Goal: Transaction & Acquisition: Subscribe to service/newsletter

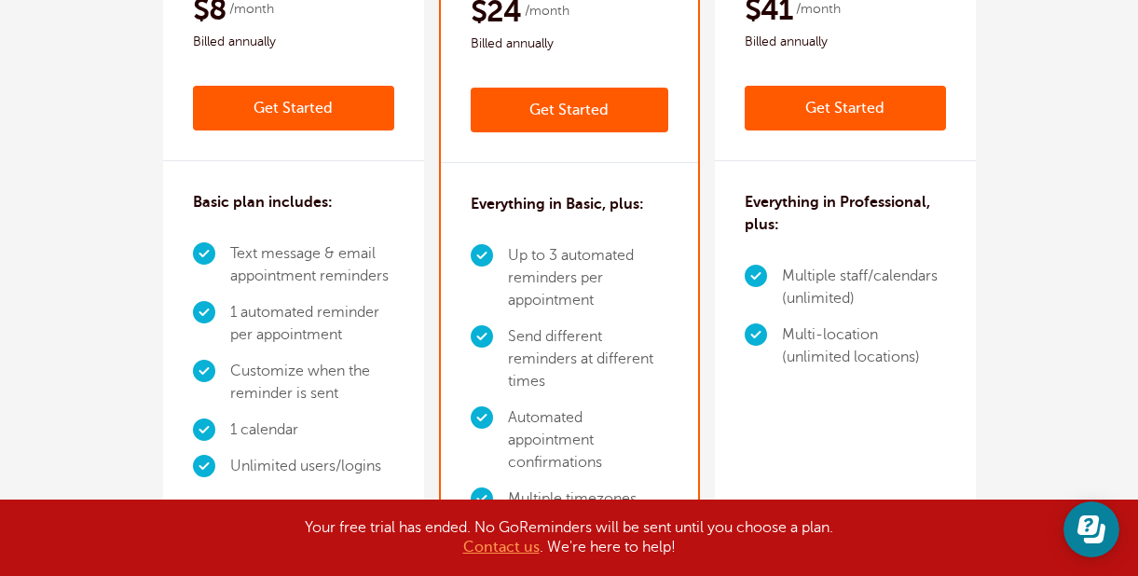
scroll to position [297, 0]
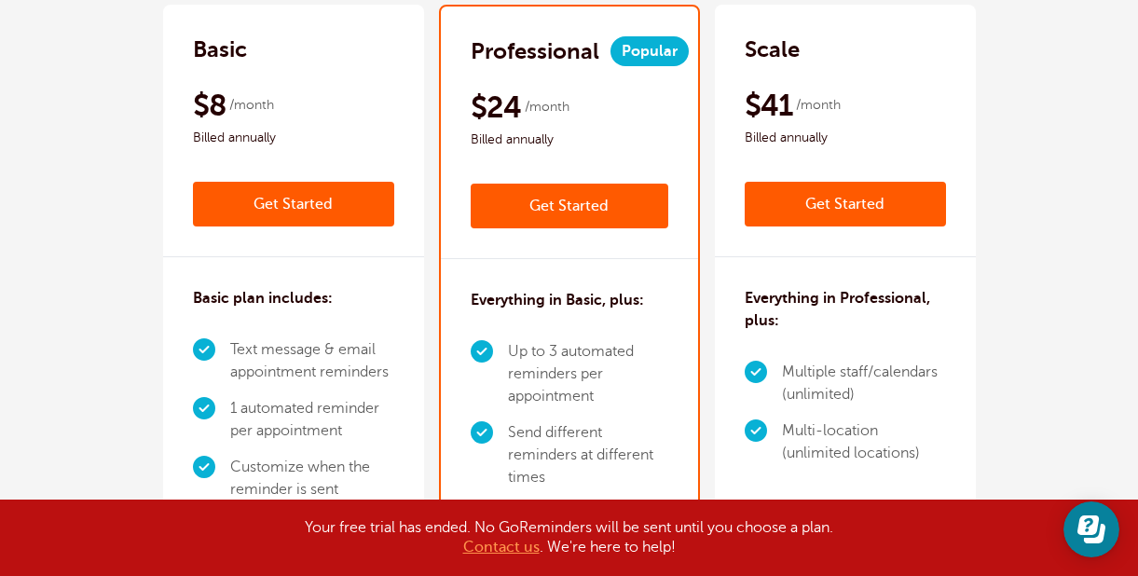
click at [296, 201] on link "Get Started" at bounding box center [293, 204] width 201 height 45
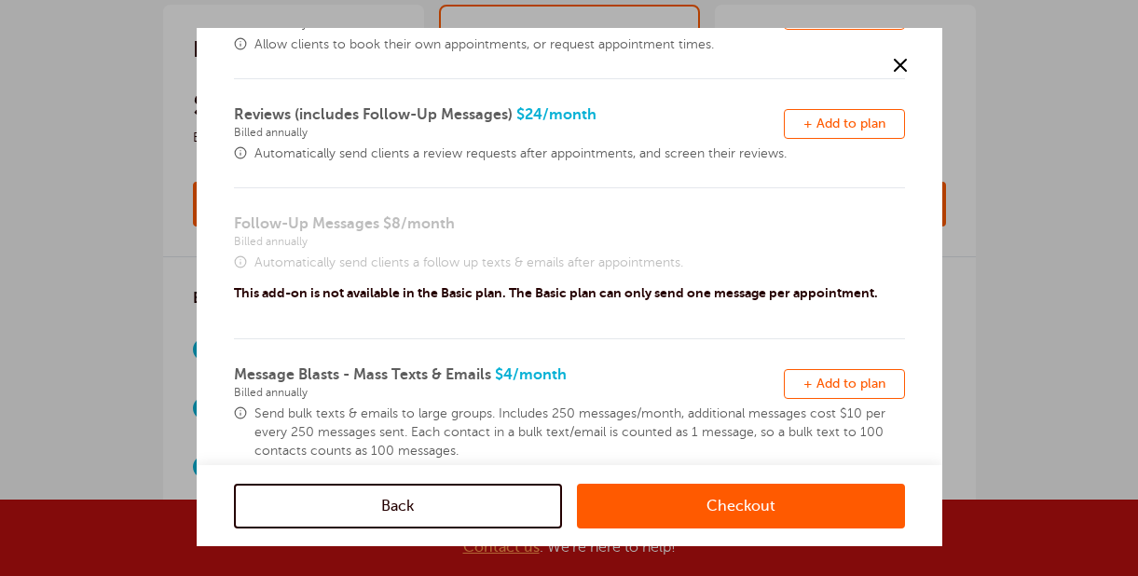
scroll to position [0, 0]
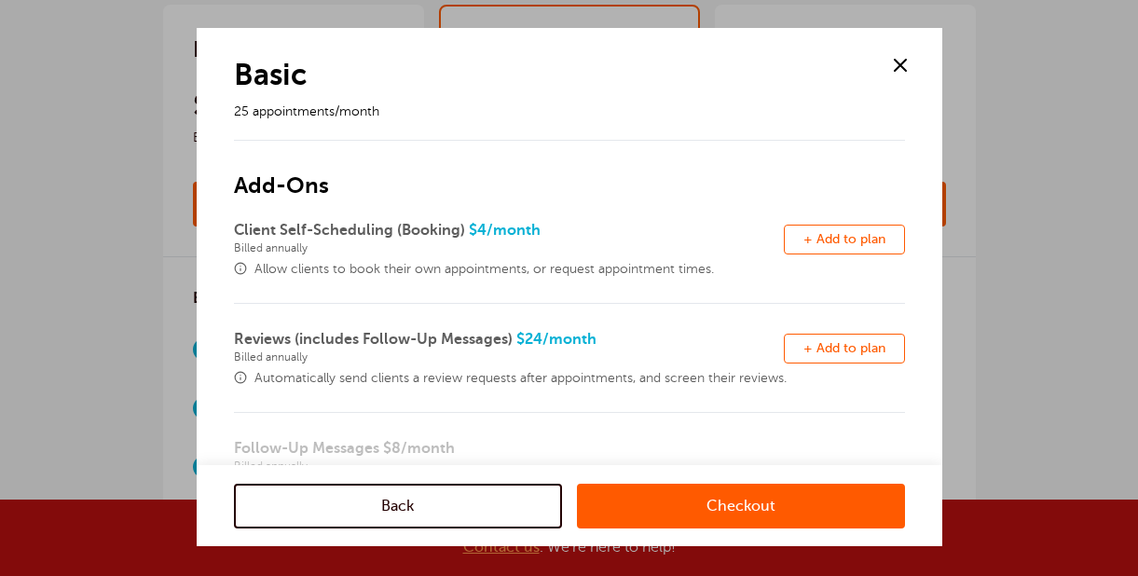
click at [894, 61] on span at bounding box center [900, 65] width 28 height 28
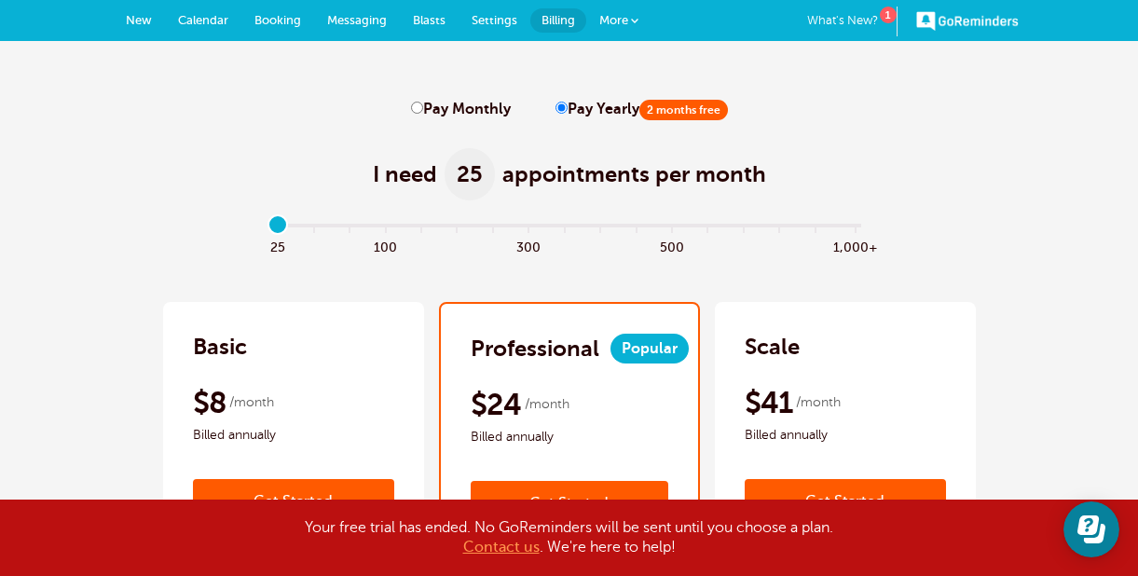
click at [286, 17] on span "Booking" at bounding box center [277, 20] width 47 height 14
click at [868, 18] on link "What's New? 1" at bounding box center [852, 22] width 90 height 30
click at [324, 302] on div "Basic $9 /month Get Started $8 /month Billed annually Get Started" at bounding box center [293, 428] width 261 height 252
click at [328, 354] on div "Basic" at bounding box center [293, 347] width 201 height 30
click at [420, 111] on input "Pay Monthly" at bounding box center [417, 108] width 12 height 12
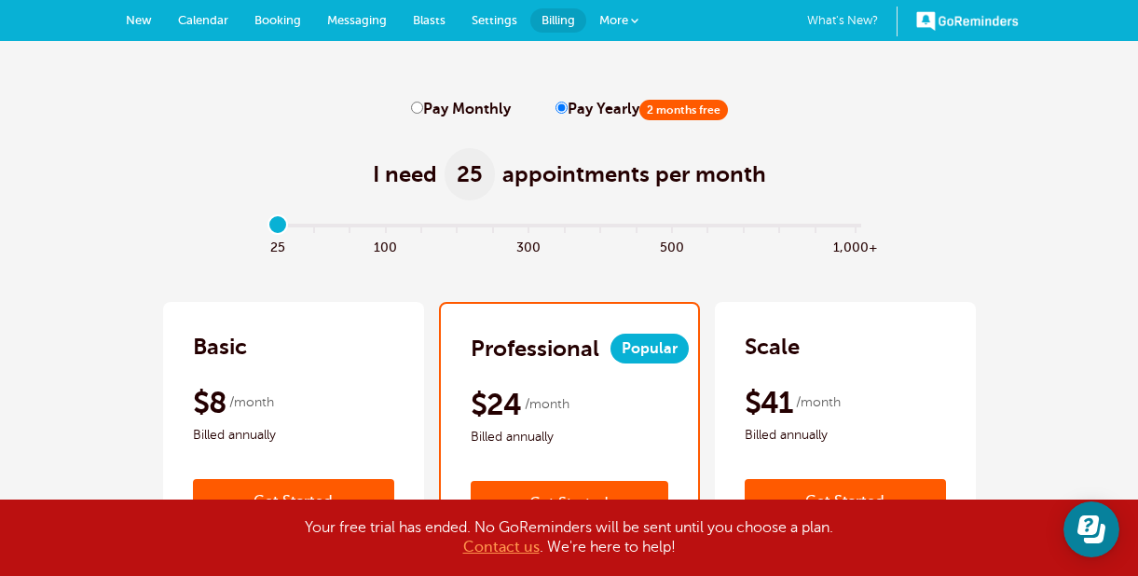
radio input "true"
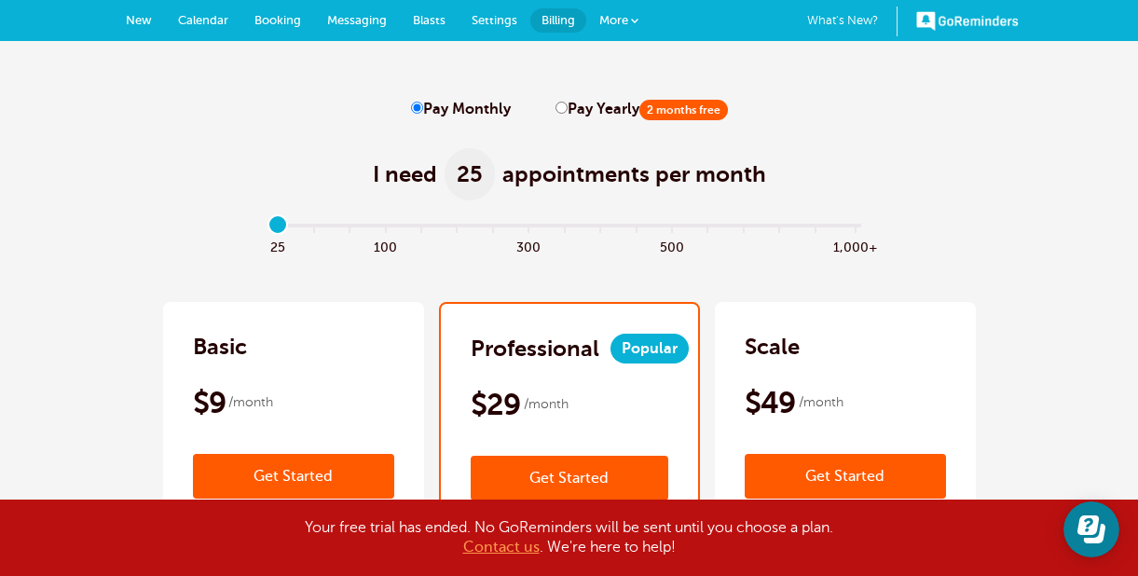
click at [625, 17] on span "More" at bounding box center [613, 20] width 29 height 14
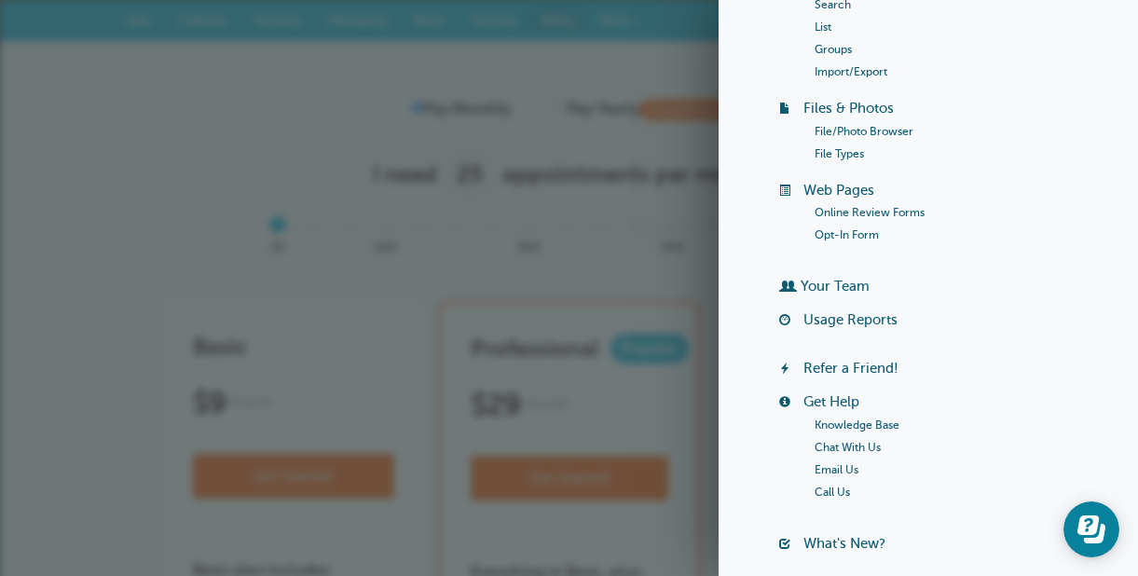
scroll to position [203, 0]
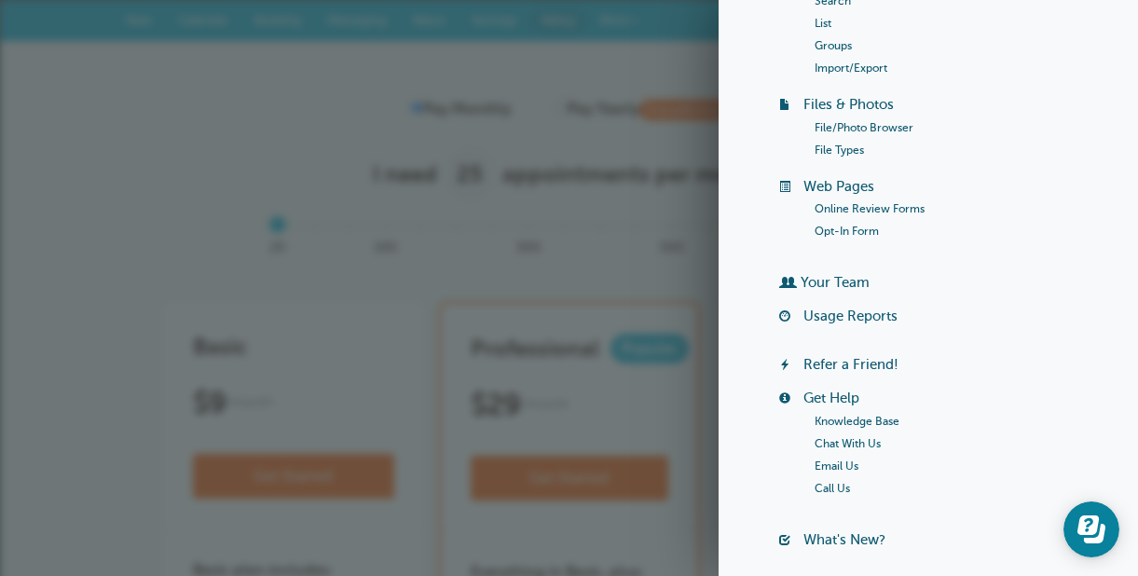
click at [826, 486] on link "Call Us" at bounding box center [831, 488] width 35 height 13
click at [1082, 525] on icon "Open Learn | Contact Us" at bounding box center [1087, 525] width 21 height 20
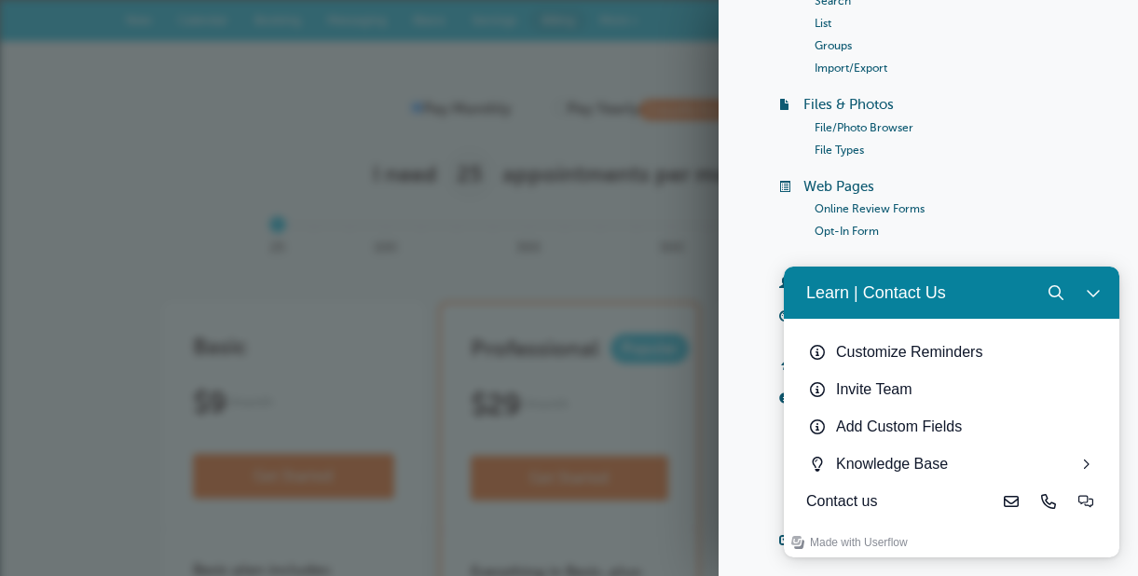
click at [833, 499] on div "Contact us" at bounding box center [899, 501] width 186 height 22
click at [850, 499] on div "Contact us" at bounding box center [899, 501] width 186 height 22
click at [1047, 509] on button "Phone" at bounding box center [1048, 501] width 37 height 37
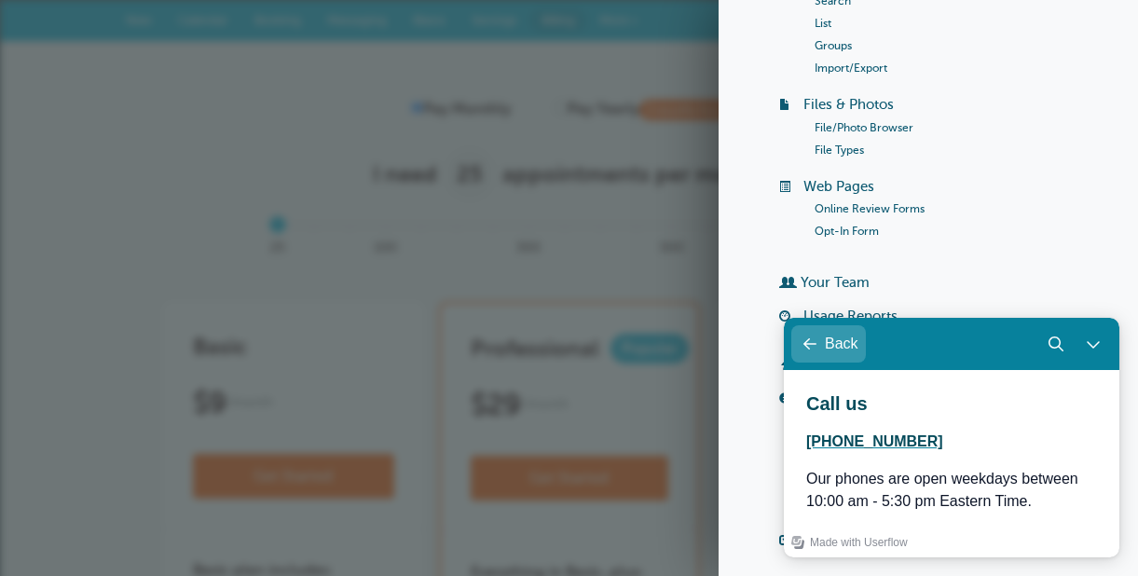
click at [840, 337] on div "Back" at bounding box center [842, 343] width 34 height 17
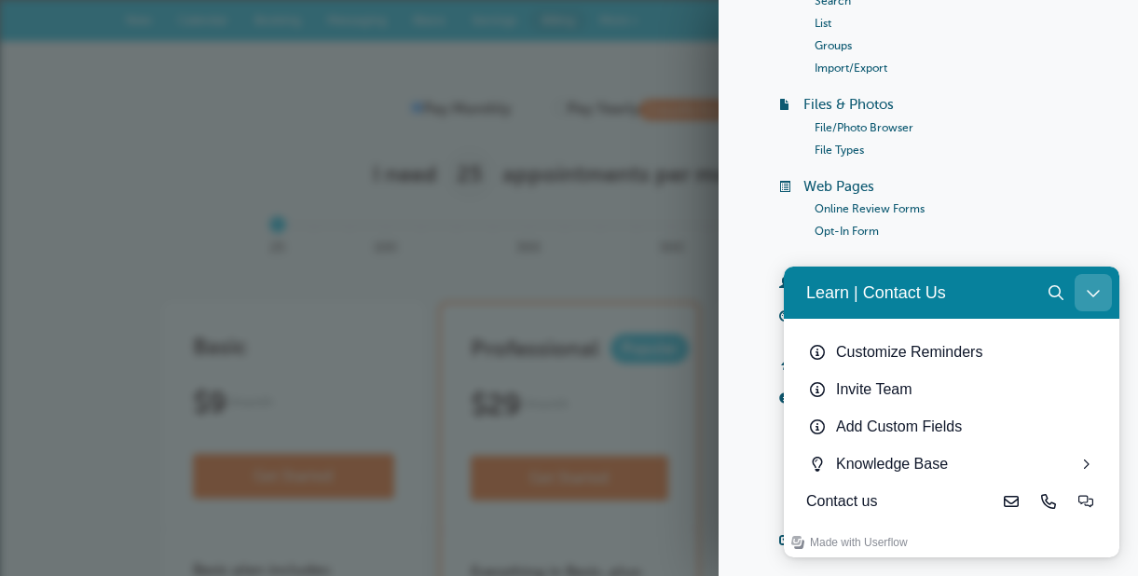
click at [1094, 291] on icon "Close Learn | Contact Us" at bounding box center [1092, 292] width 15 height 15
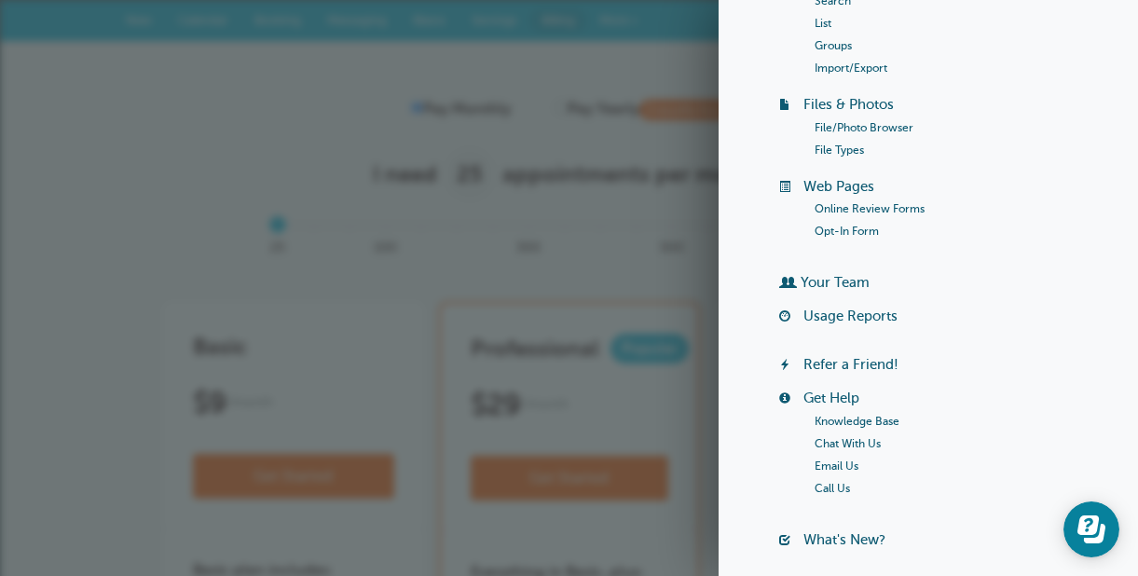
scroll to position [0, 0]
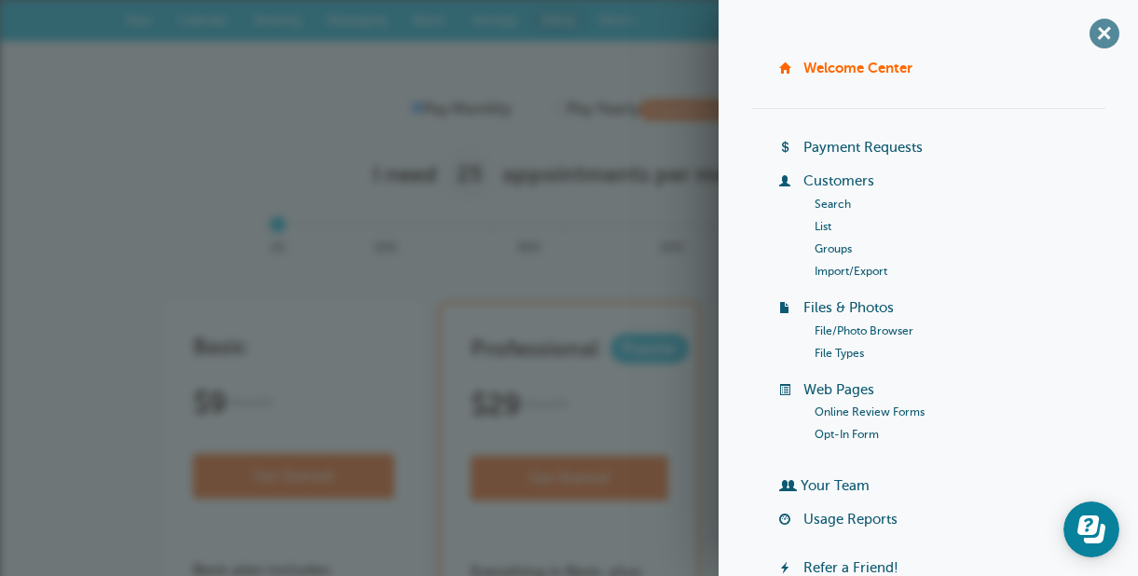
click at [1108, 28] on span "+" at bounding box center [1104, 33] width 42 height 42
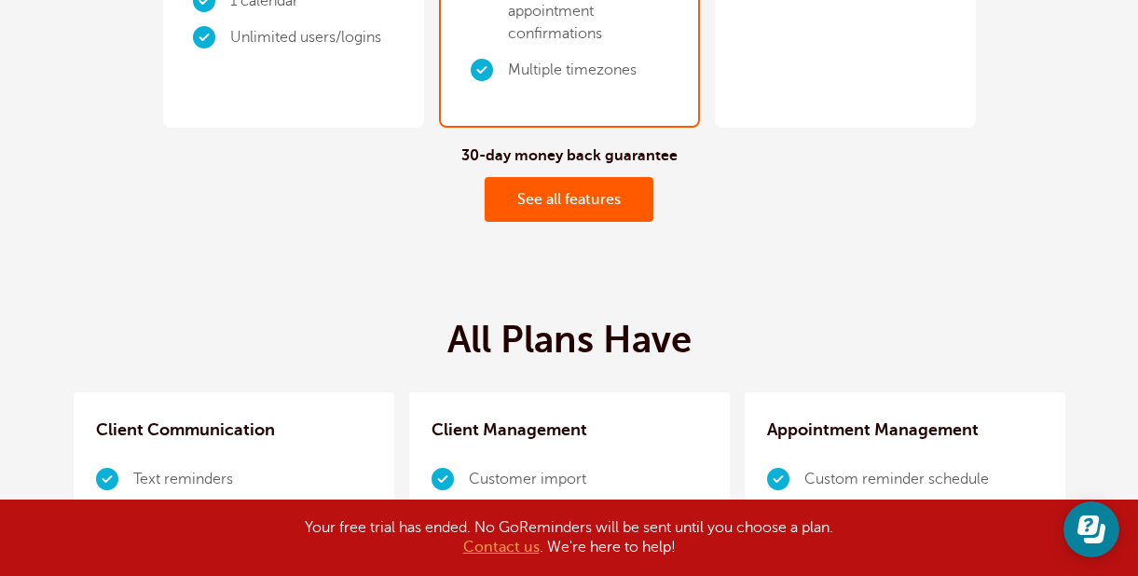
scroll to position [802, 0]
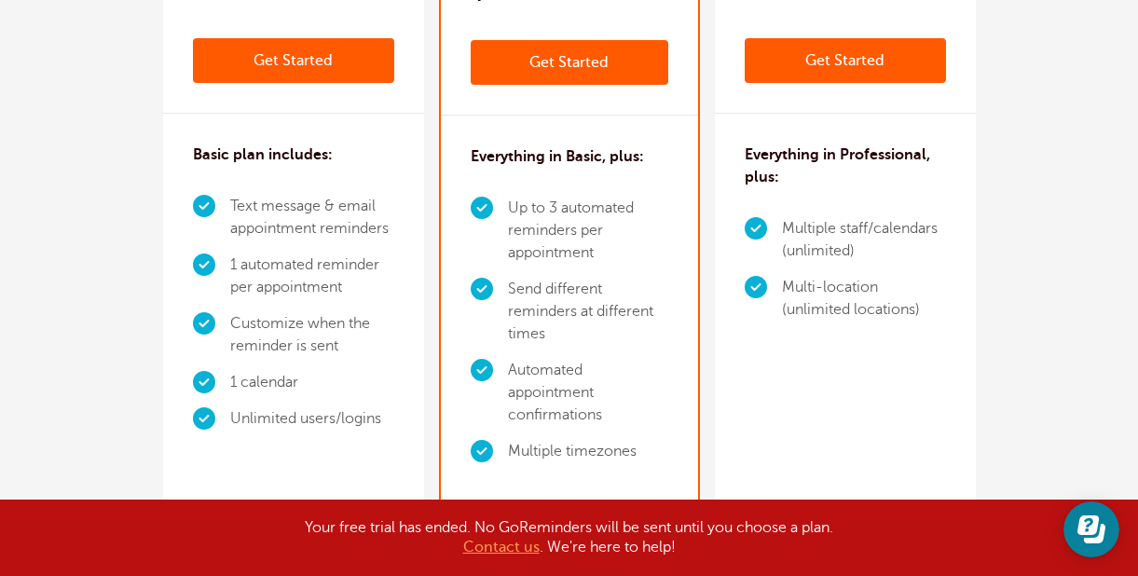
scroll to position [265, 0]
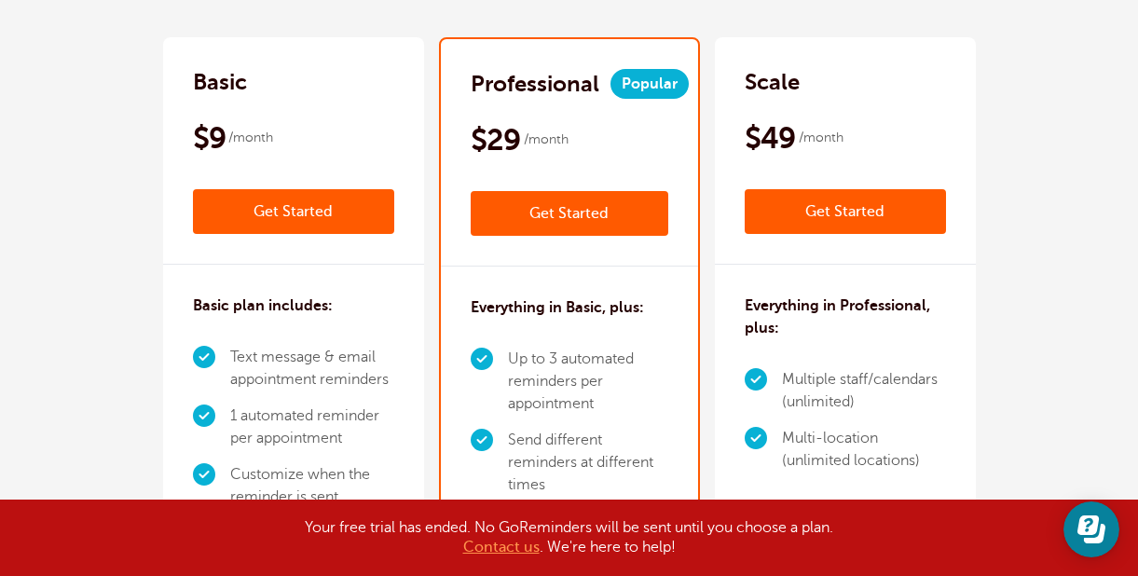
click at [316, 111] on div "Basic $9 /month Get Started $8 /month Billed annually Get Started" at bounding box center [293, 150] width 261 height 227
click at [345, 75] on div "Basic" at bounding box center [293, 82] width 201 height 30
click at [271, 209] on link "Get Started" at bounding box center [293, 211] width 201 height 45
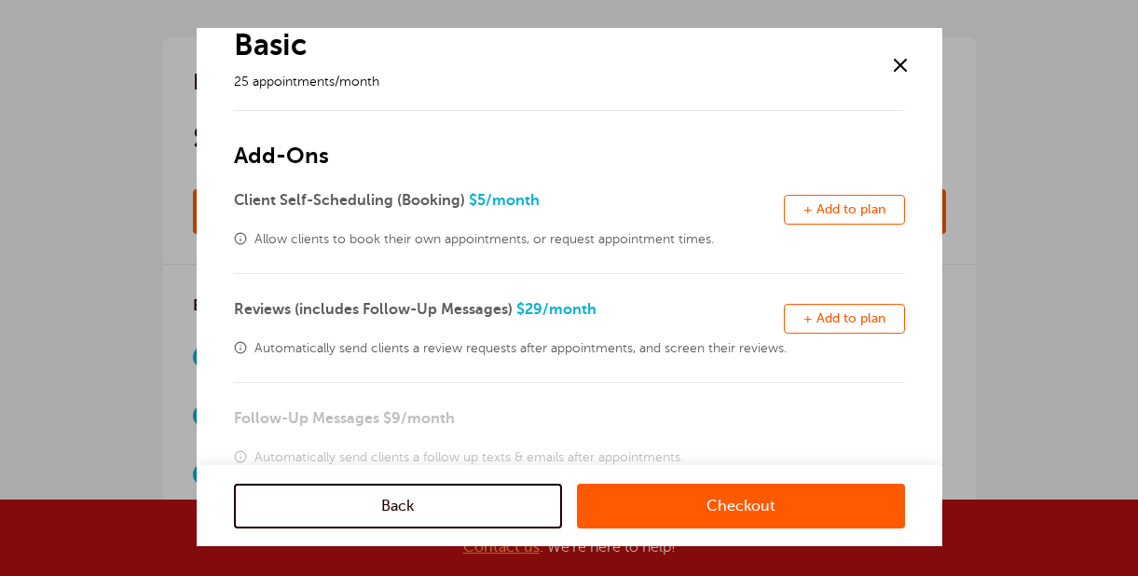
scroll to position [0, 0]
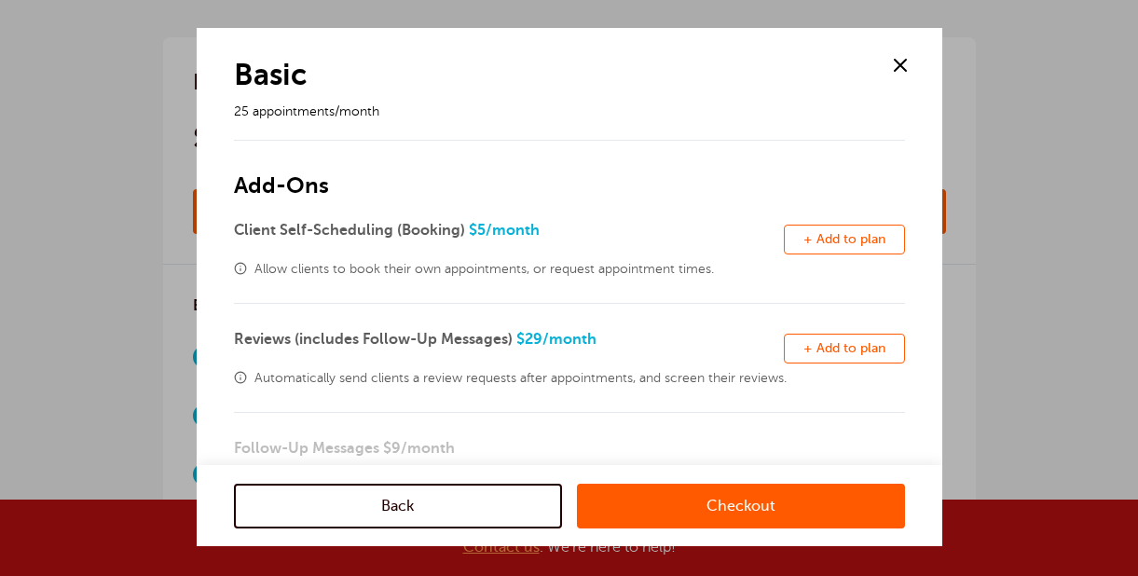
click at [897, 61] on span at bounding box center [900, 65] width 28 height 28
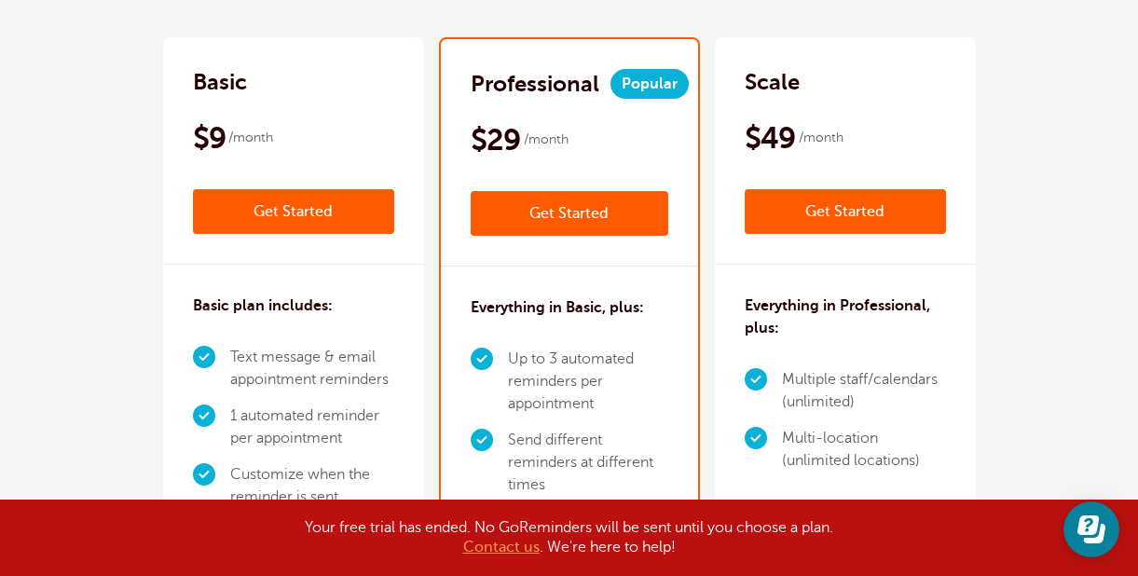
click at [309, 137] on div "$9 /month" at bounding box center [293, 137] width 201 height 37
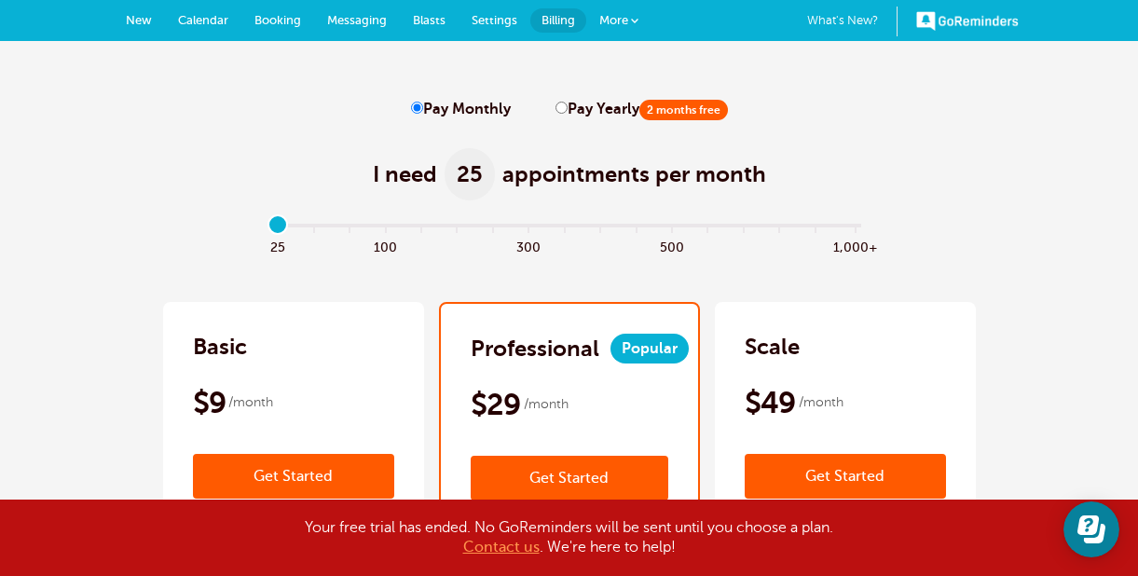
click at [137, 19] on span "New" at bounding box center [139, 20] width 26 height 14
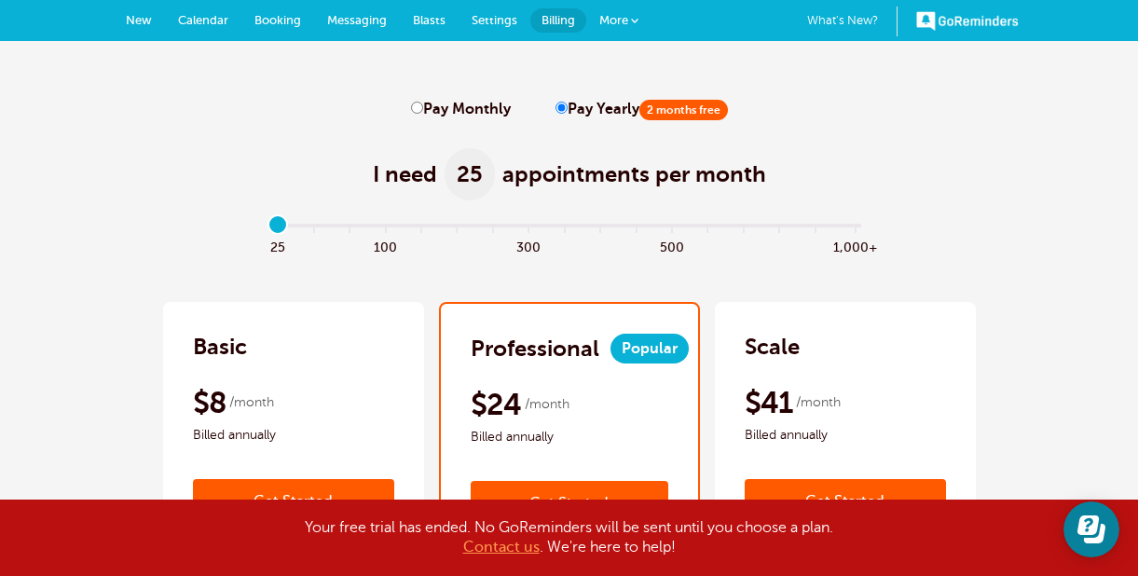
click at [208, 20] on span "Calendar" at bounding box center [203, 20] width 50 height 14
click at [507, 546] on b "Contact us" at bounding box center [501, 547] width 76 height 17
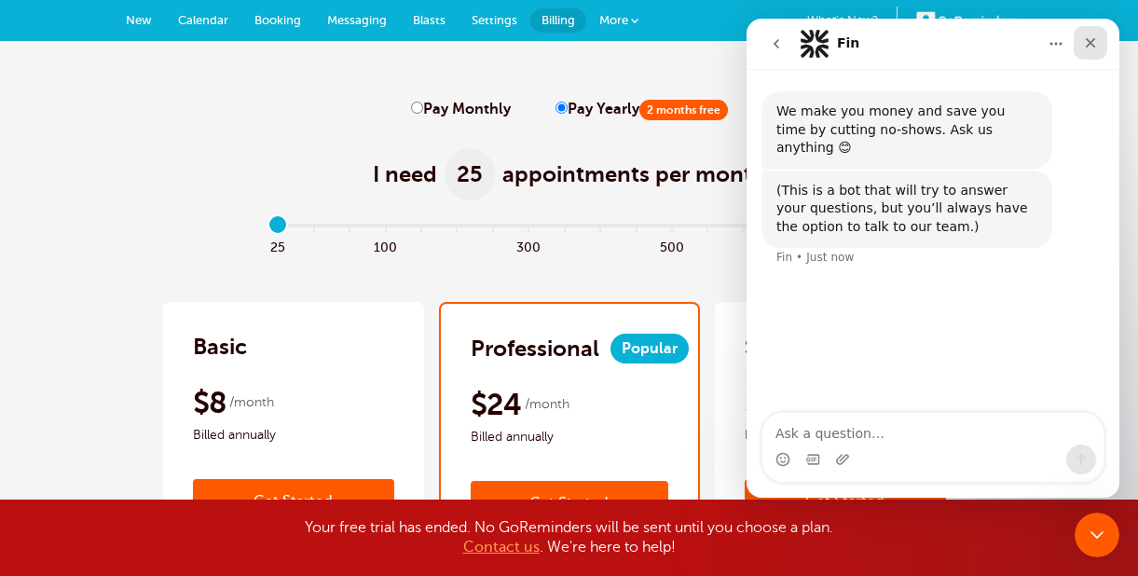
click at [1092, 34] on div "Close" at bounding box center [1090, 43] width 34 height 34
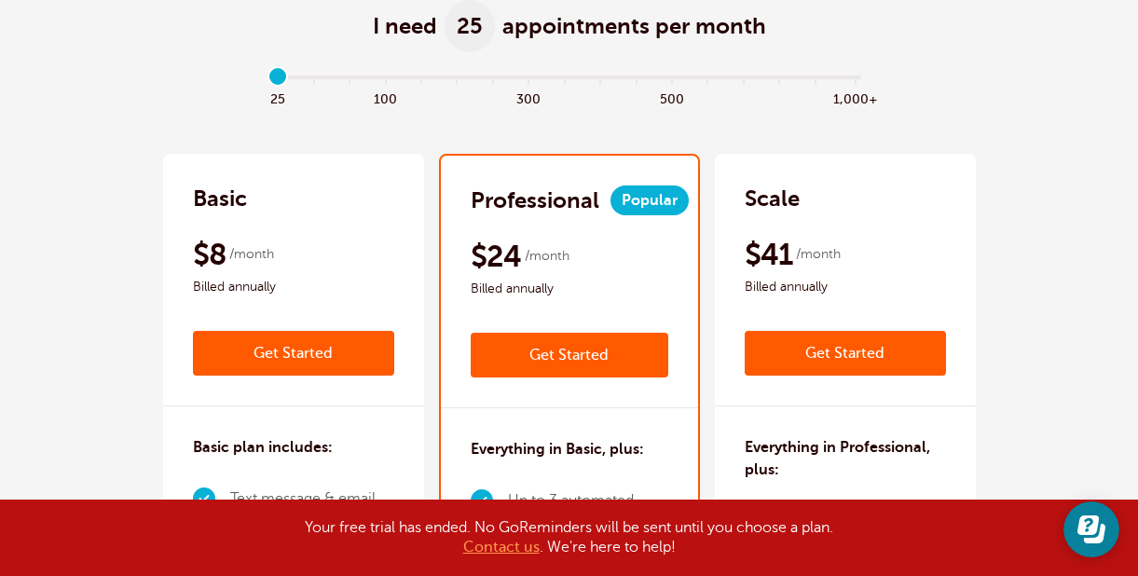
scroll to position [214, 0]
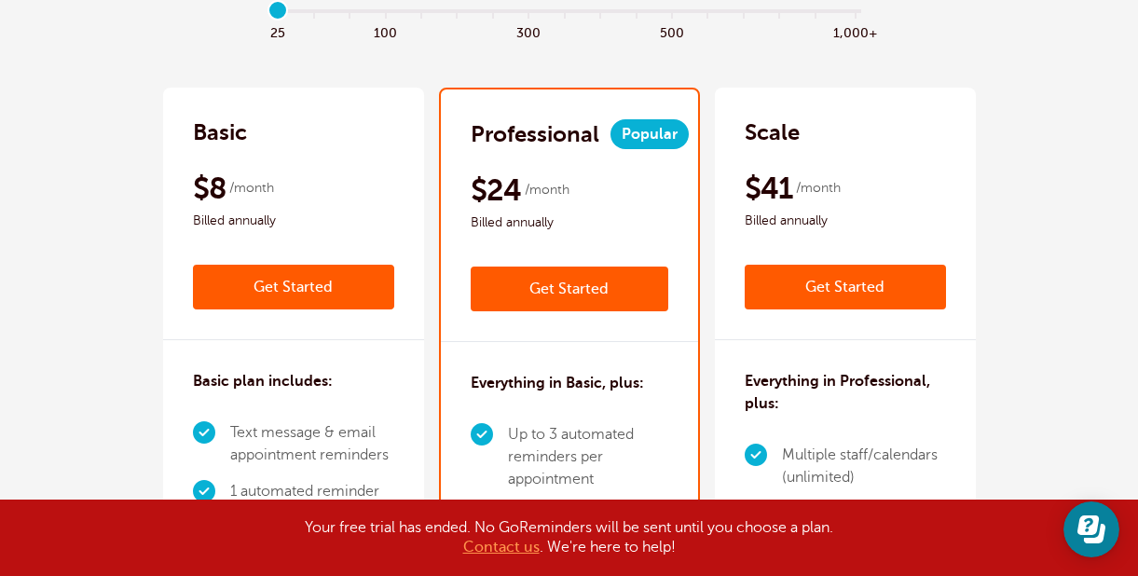
click at [320, 281] on link "Get Started" at bounding box center [293, 287] width 201 height 45
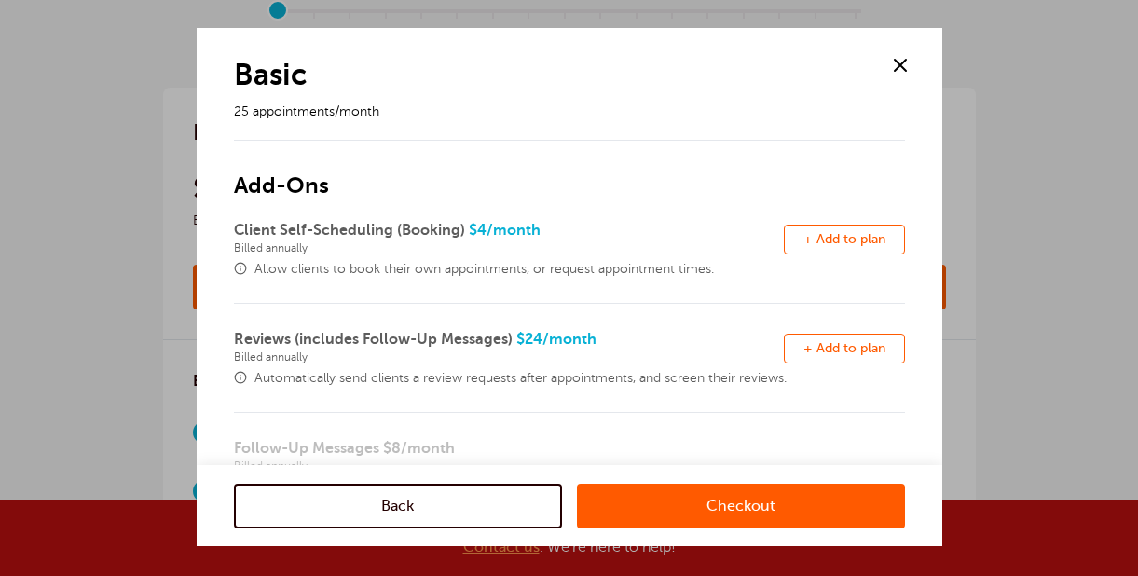
click at [729, 514] on link "Checkout" at bounding box center [741, 505] width 328 height 45
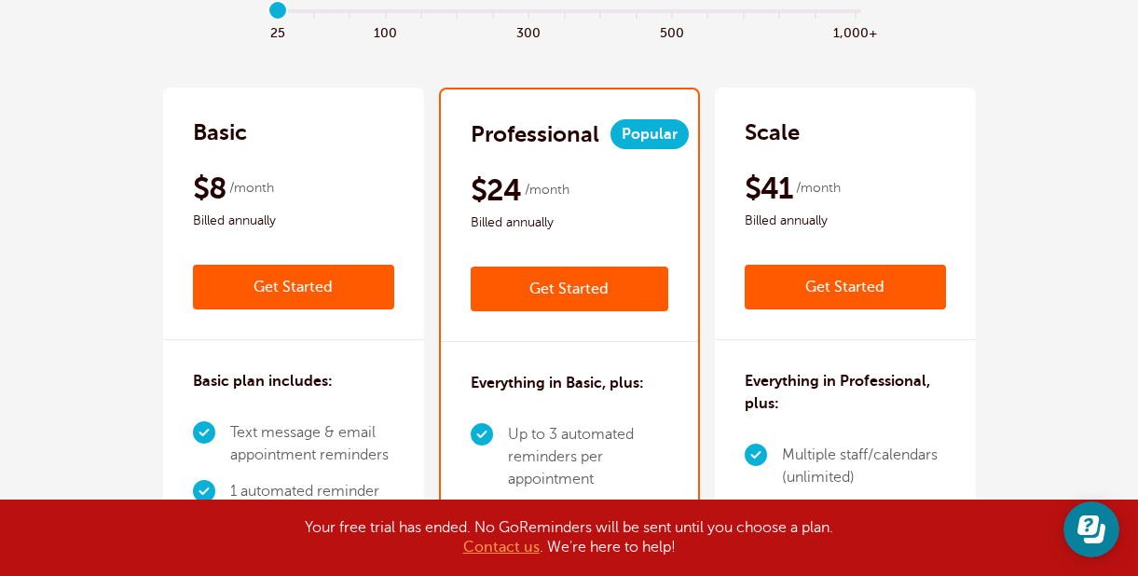
click at [309, 292] on link "Get Started" at bounding box center [293, 287] width 201 height 45
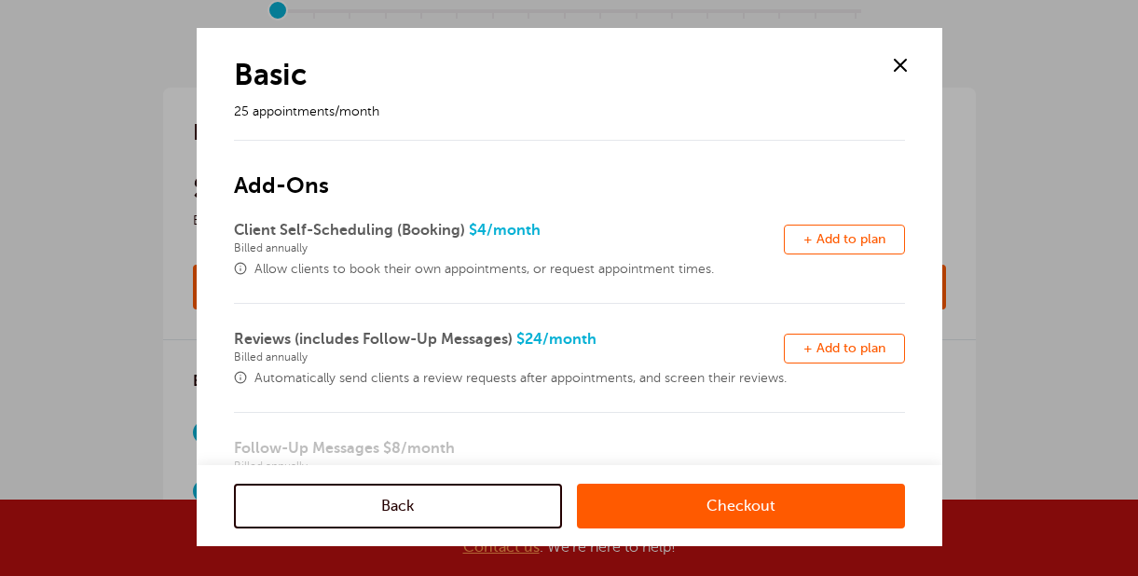
click at [696, 500] on link "Checkout" at bounding box center [741, 505] width 328 height 45
